Goal: Go to known website: Access a specific website the user already knows

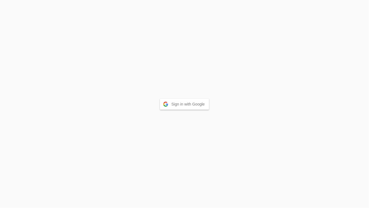
click at [179, 103] on button "Sign in with Google" at bounding box center [184, 104] width 49 height 11
